Goal: Task Accomplishment & Management: Use online tool/utility

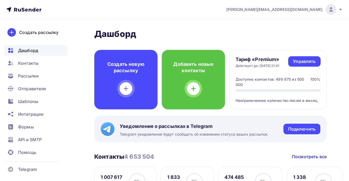
click at [333, 10] on img at bounding box center [331, 9] width 6 height 6
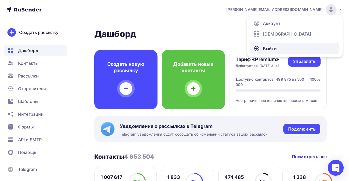
click at [314, 46] on link "Выйти" at bounding box center [294, 48] width 89 height 11
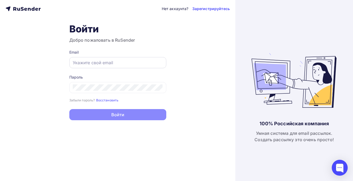
click at [128, 66] on input "text" at bounding box center [118, 63] width 90 height 6
click at [0, 181] on com-1password-button at bounding box center [0, 181] width 0 height 0
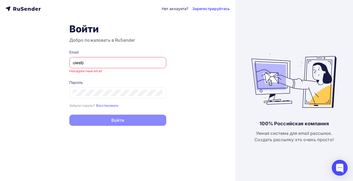
click at [0, 181] on com-1password-button at bounding box center [0, 181] width 0 height 0
click at [107, 63] on input "uweb" at bounding box center [118, 63] width 90 height 6
type input "[PERSON_NAME][EMAIL_ADDRESS][DOMAIN_NAME][DOMAIN_NAME]"
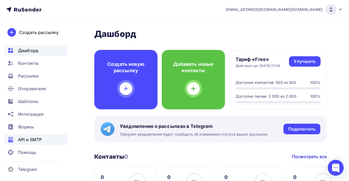
click at [34, 138] on span "API и SMTP" at bounding box center [30, 140] width 24 height 6
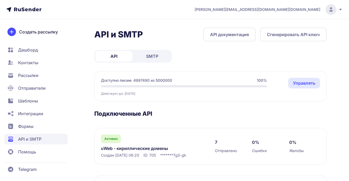
scroll to position [44, 0]
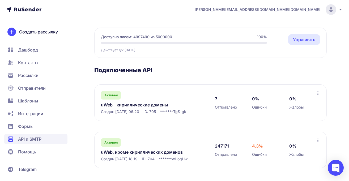
click at [148, 105] on link "uWeb - кириллические домены" at bounding box center [152, 105] width 103 height 6
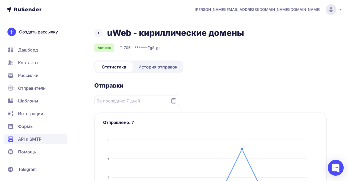
scroll to position [0, 0]
click at [148, 67] on span "История отправок" at bounding box center [157, 66] width 39 height 6
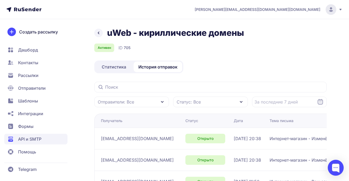
click at [111, 66] on span "Статистика" at bounding box center [114, 67] width 24 height 6
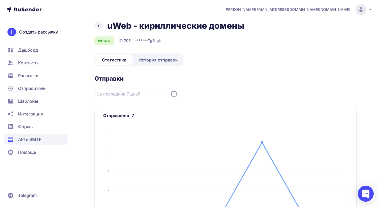
scroll to position [7, 0]
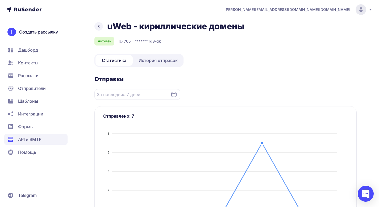
click at [168, 62] on span "История отправок" at bounding box center [157, 60] width 39 height 6
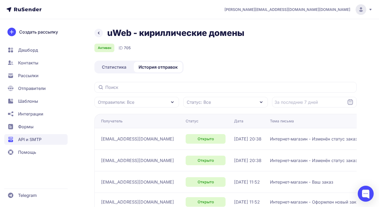
click at [95, 33] on link at bounding box center [98, 33] width 9 height 9
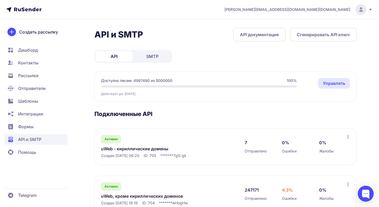
click at [130, 149] on link "uWeb - кириллические домены" at bounding box center [155, 148] width 109 height 6
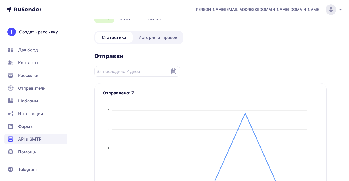
scroll to position [42, 0]
